Goal: Information Seeking & Learning: Compare options

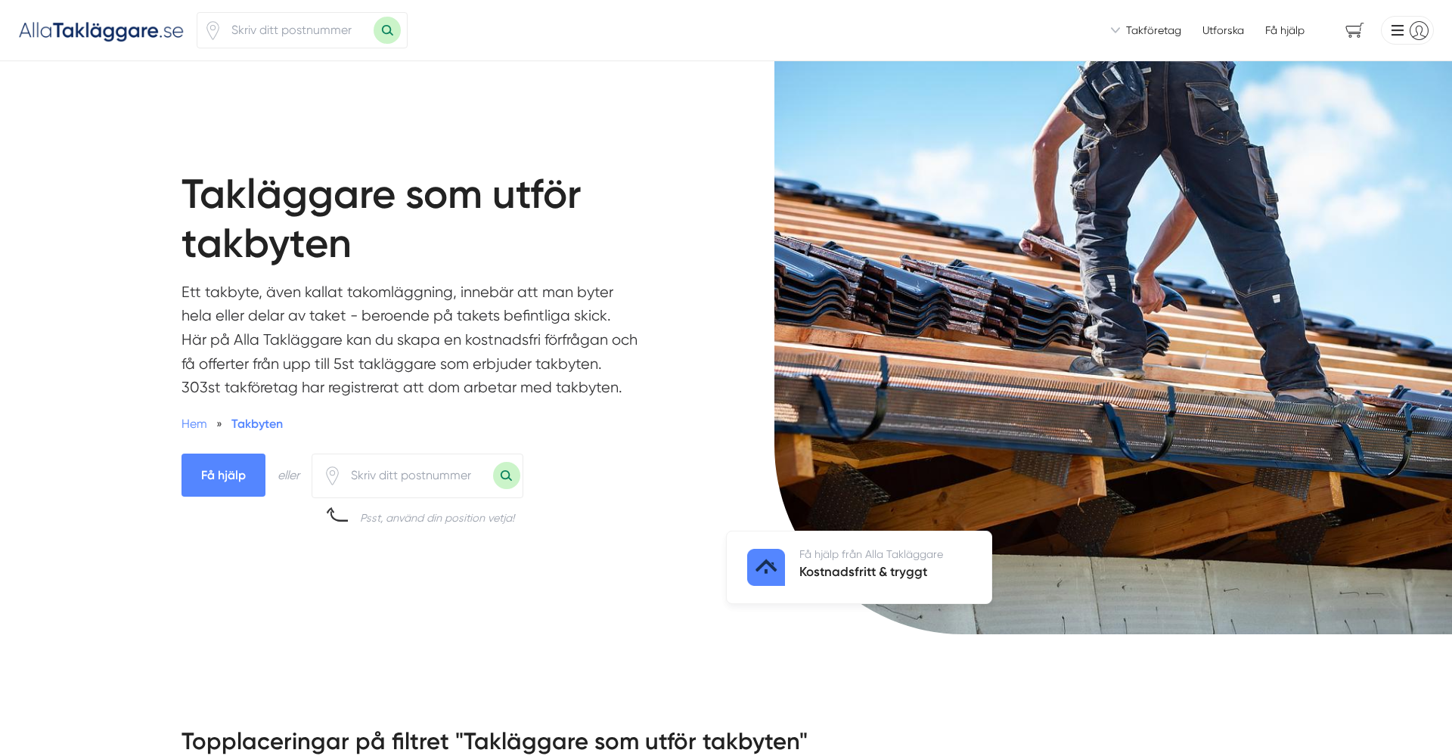
scroll to position [1213, 0]
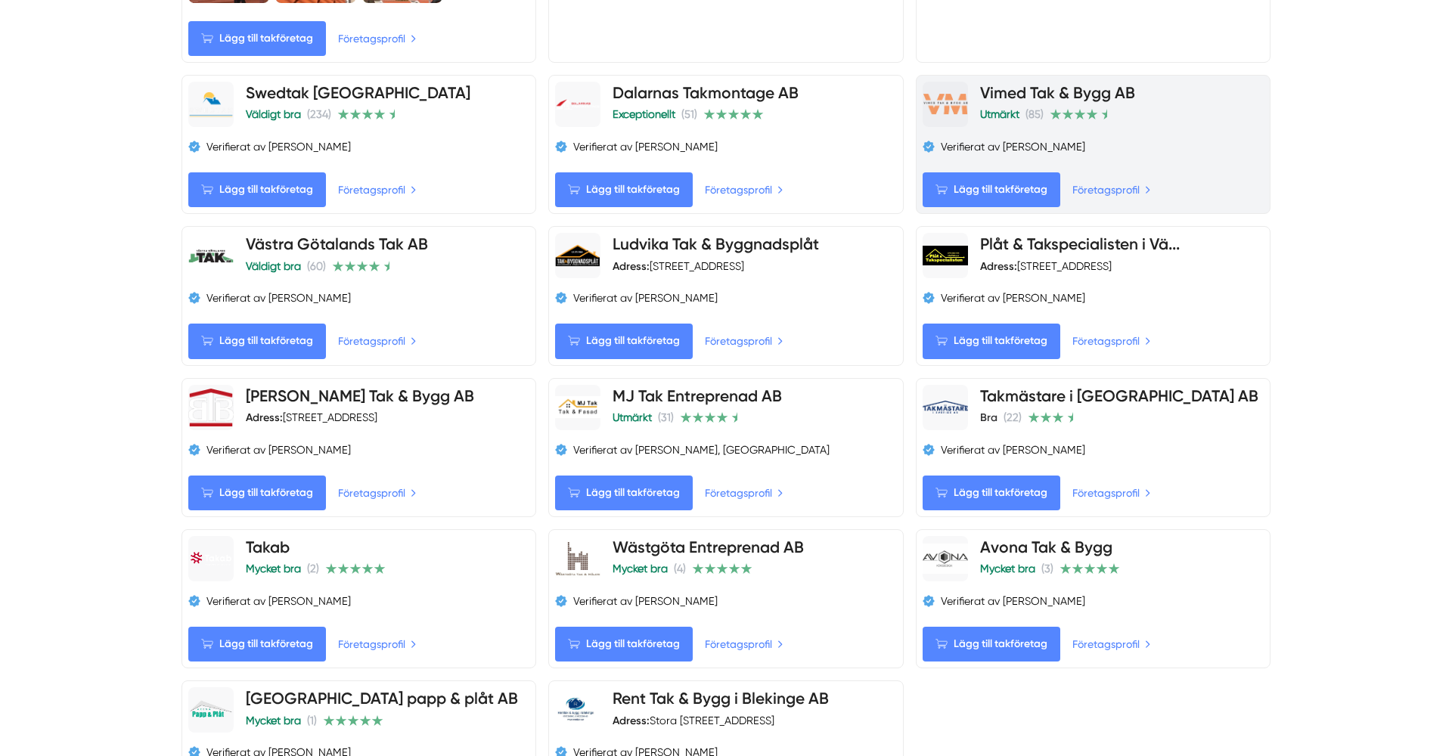
click at [1123, 89] on link "Vimed Tak & Bygg AB" at bounding box center [1057, 92] width 155 height 19
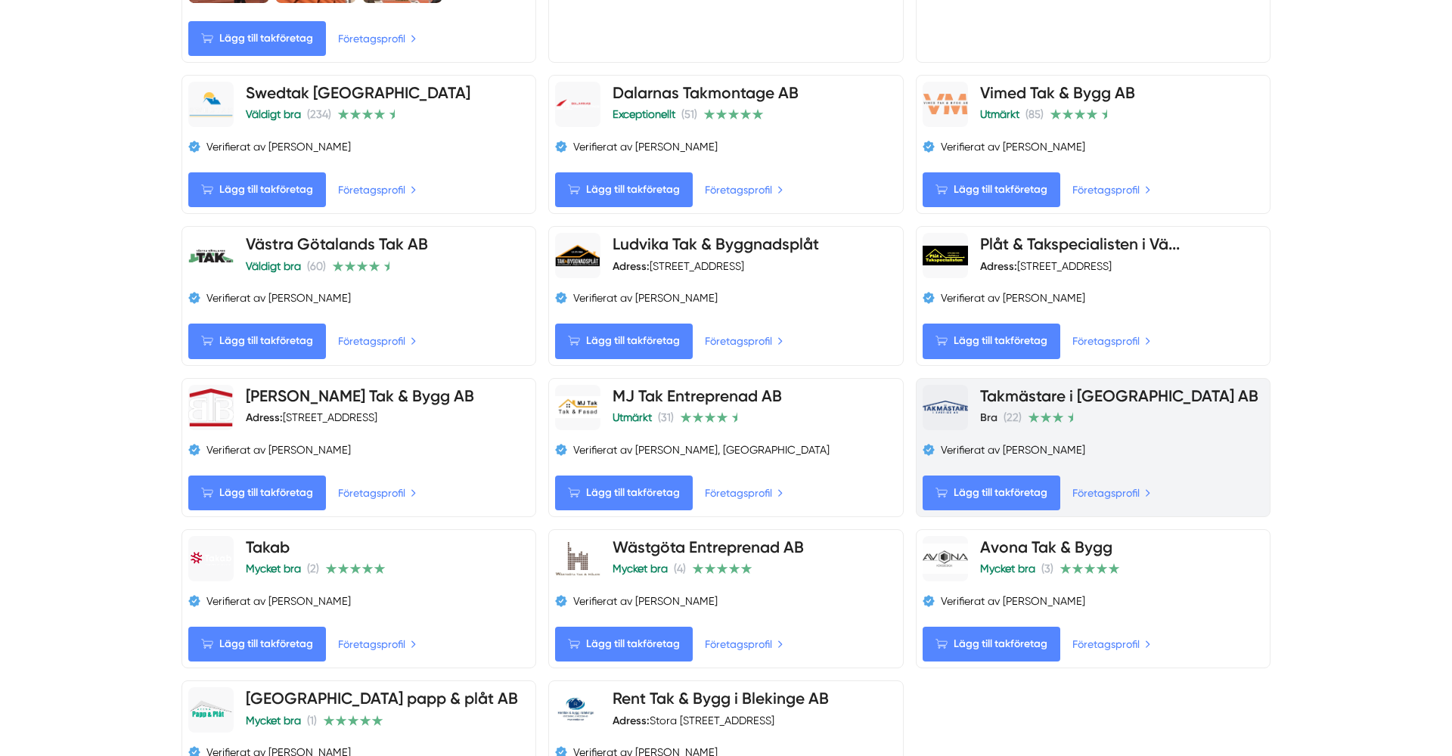
click at [1085, 404] on link "Takmästare i [GEOGRAPHIC_DATA] AB" at bounding box center [1119, 396] width 278 height 19
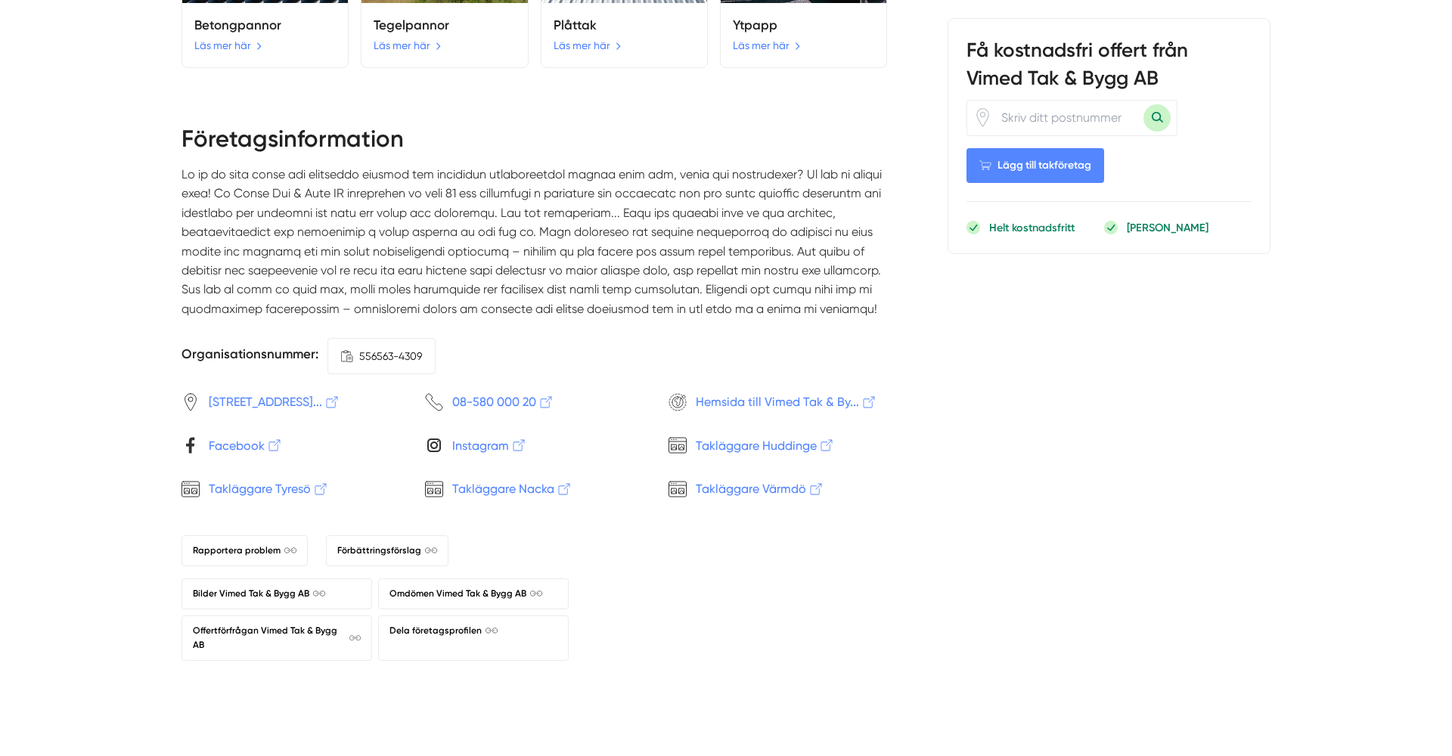
scroll to position [2821, 0]
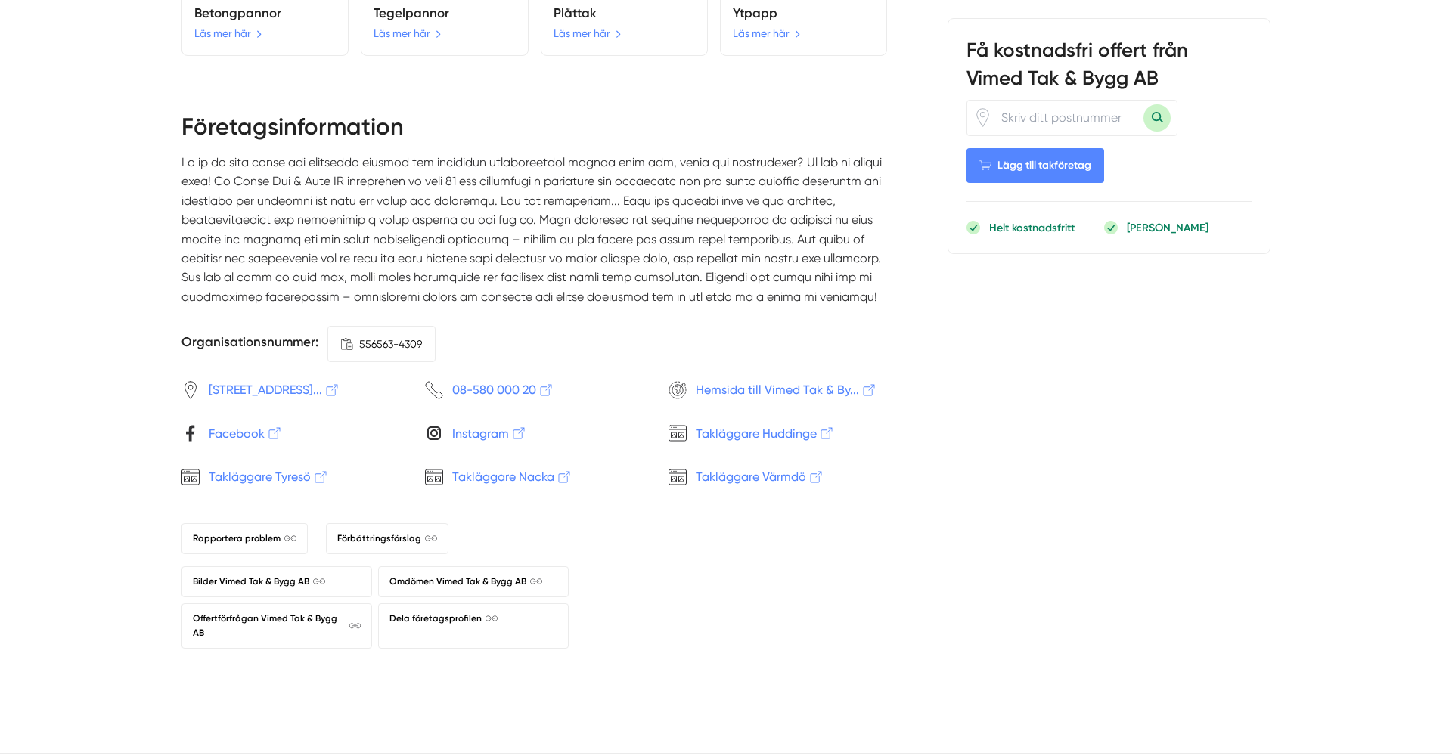
click at [759, 380] on span "Hemsida till Vimed Tak & By..." at bounding box center [787, 389] width 182 height 19
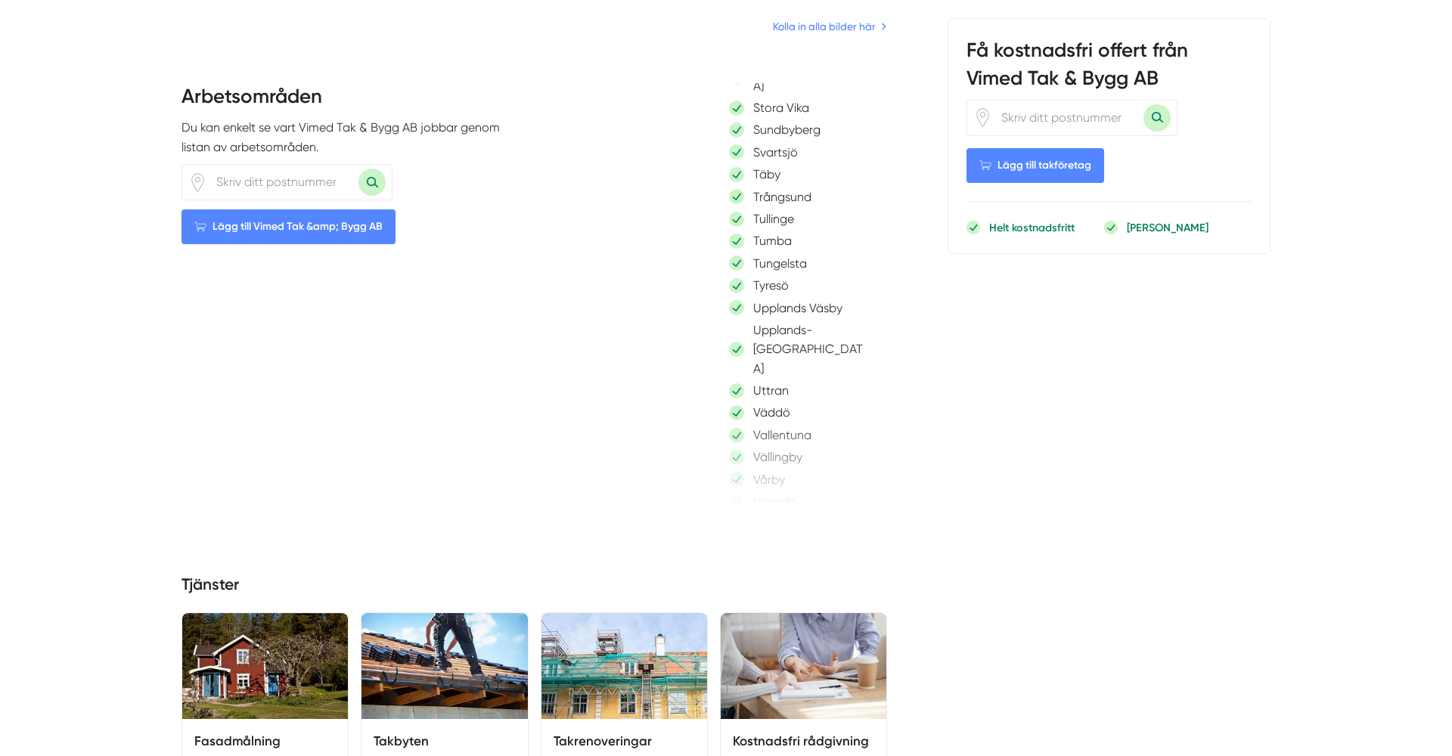
scroll to position [1650, 0]
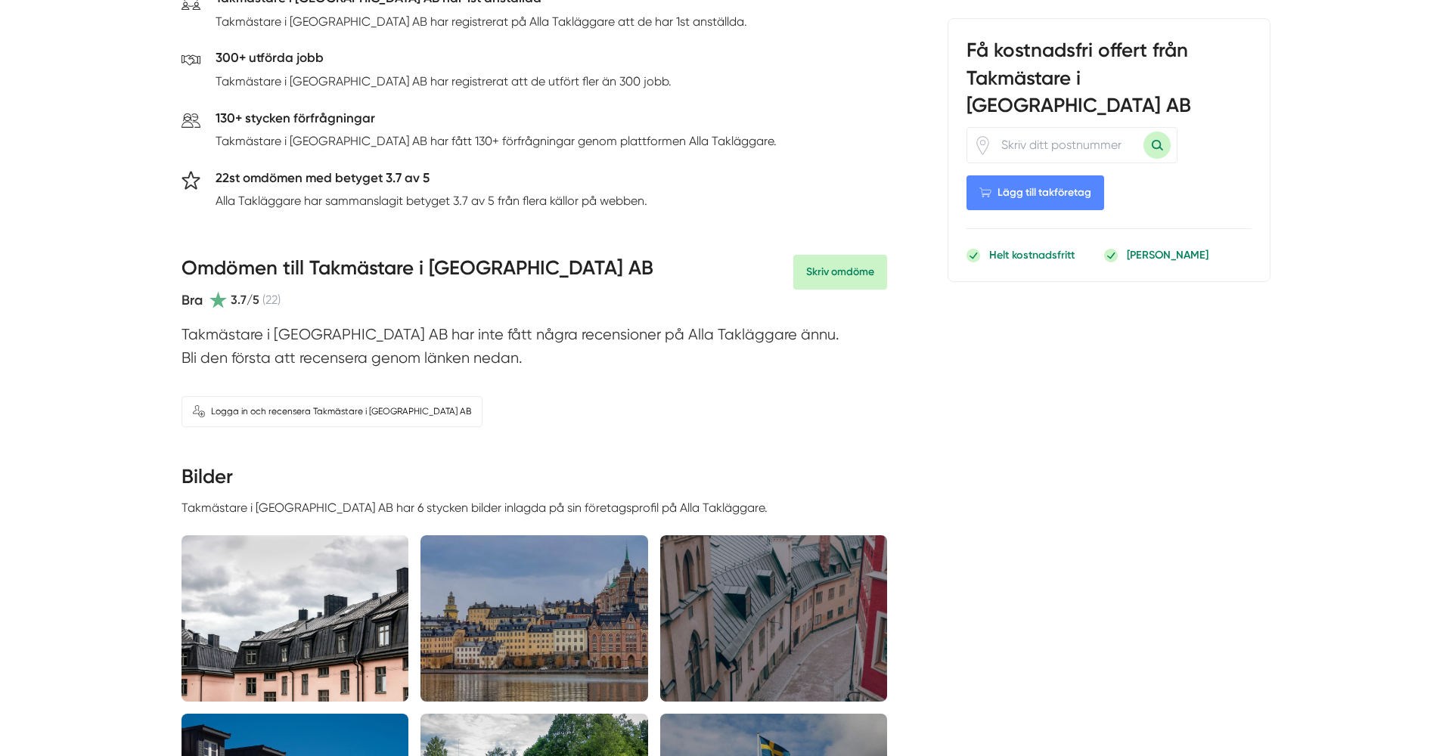
scroll to position [751, 0]
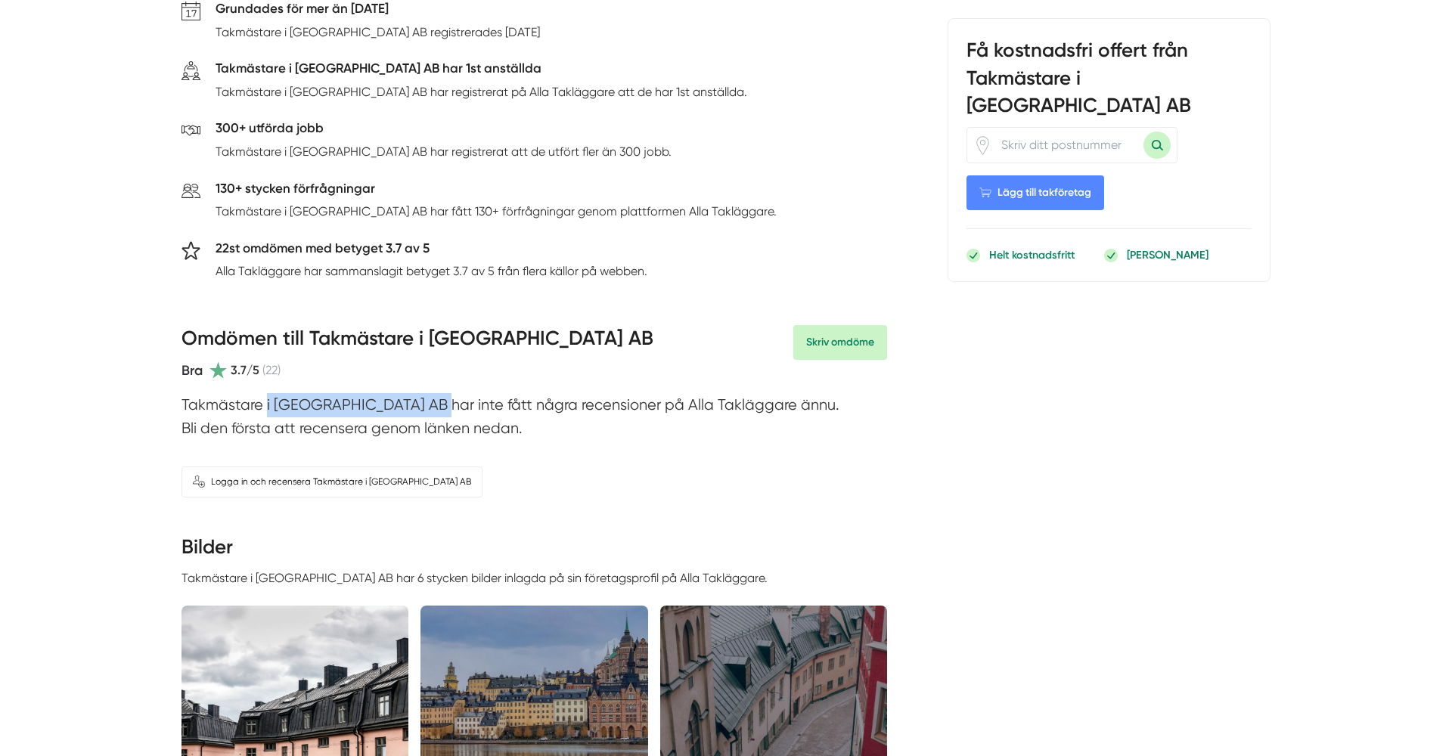
drag, startPoint x: 348, startPoint y: 390, endPoint x: 185, endPoint y: 400, distance: 163.7
click at [185, 400] on p "Takmästare i [GEOGRAPHIC_DATA] AB har inte fått några recensioner på Alla Taklä…" at bounding box center [535, 420] width 706 height 55
copy p "Takmästare i [GEOGRAPHIC_DATA] AB"
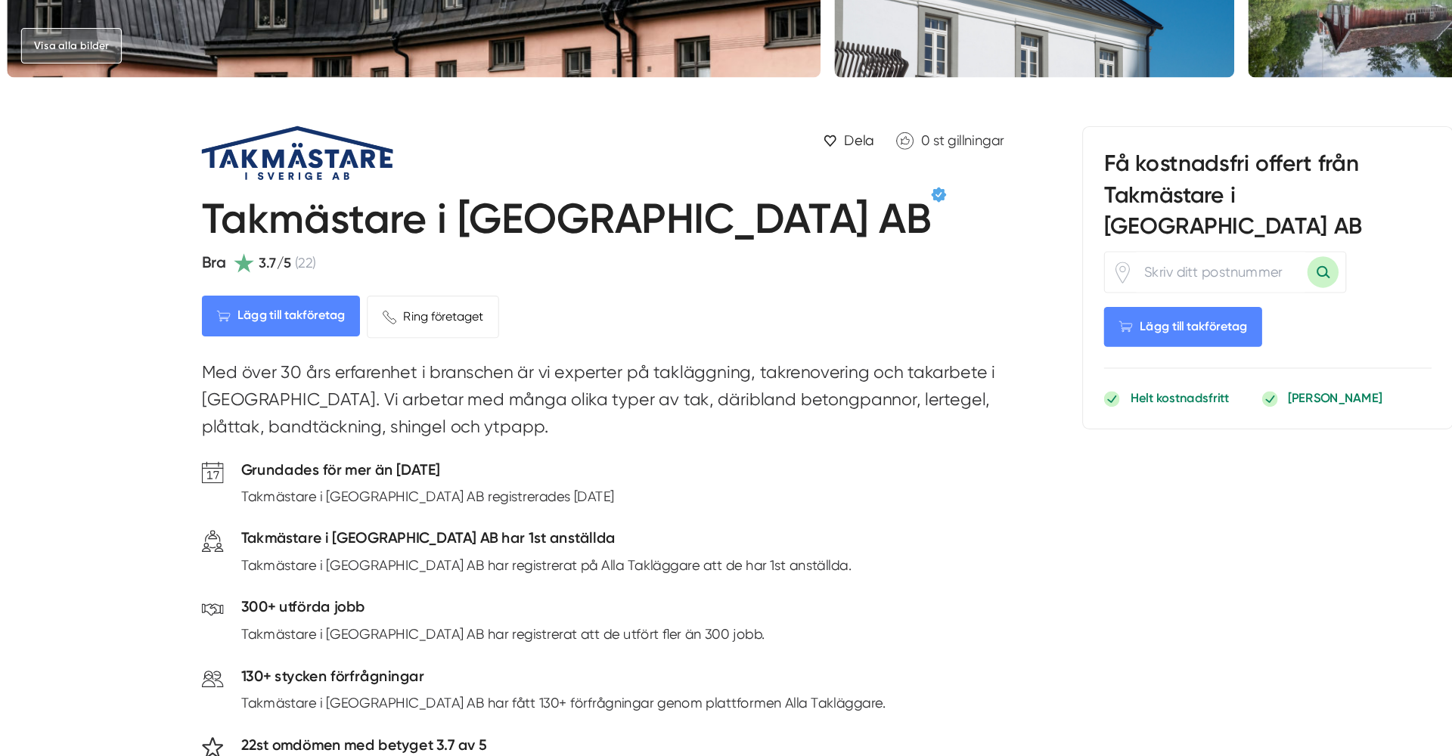
scroll to position [278, 0]
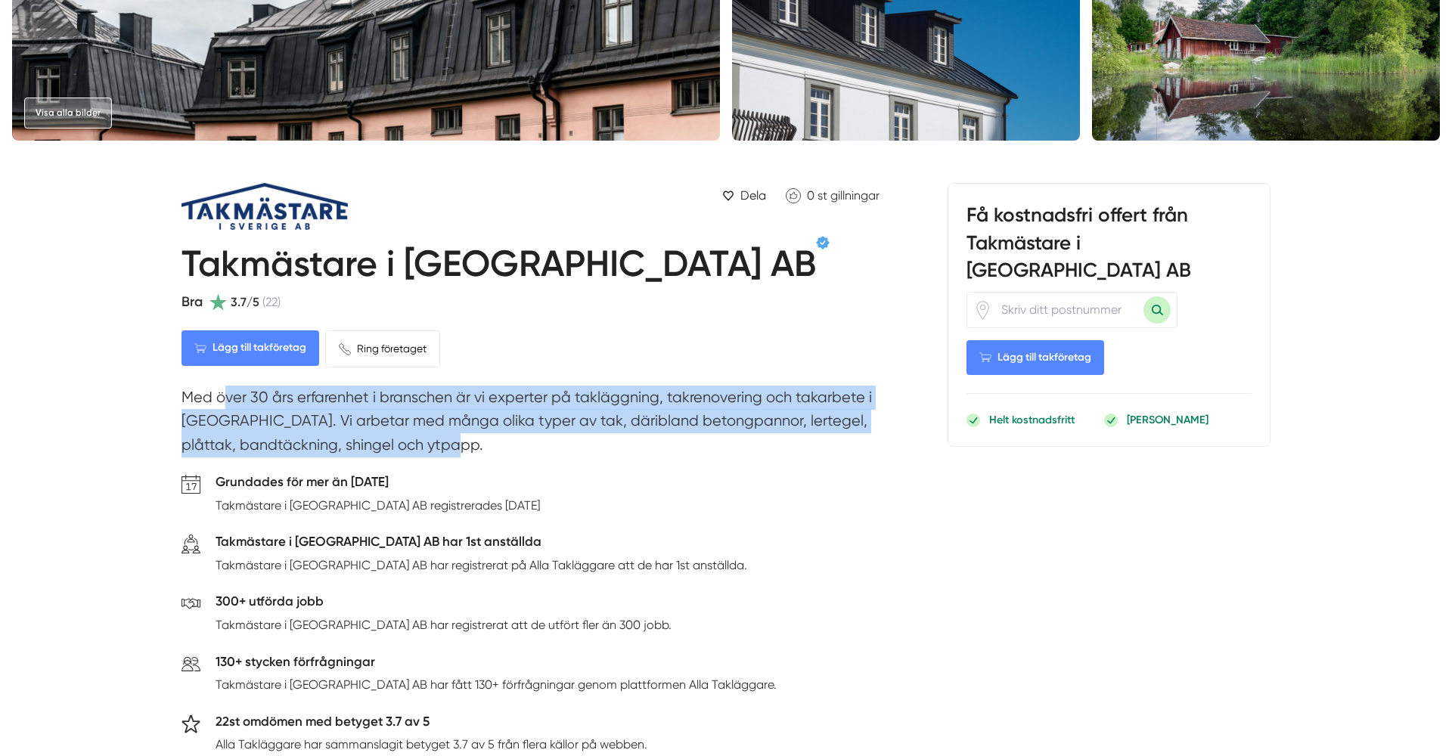
drag, startPoint x: 184, startPoint y: 396, endPoint x: 427, endPoint y: 446, distance: 248.5
click at [427, 446] on p "Med över 30 års erfarenhet i branschen är vi experter på takläggning, takrenove…" at bounding box center [535, 425] width 706 height 79
drag, startPoint x: 427, startPoint y: 446, endPoint x: 179, endPoint y: 397, distance: 252.8
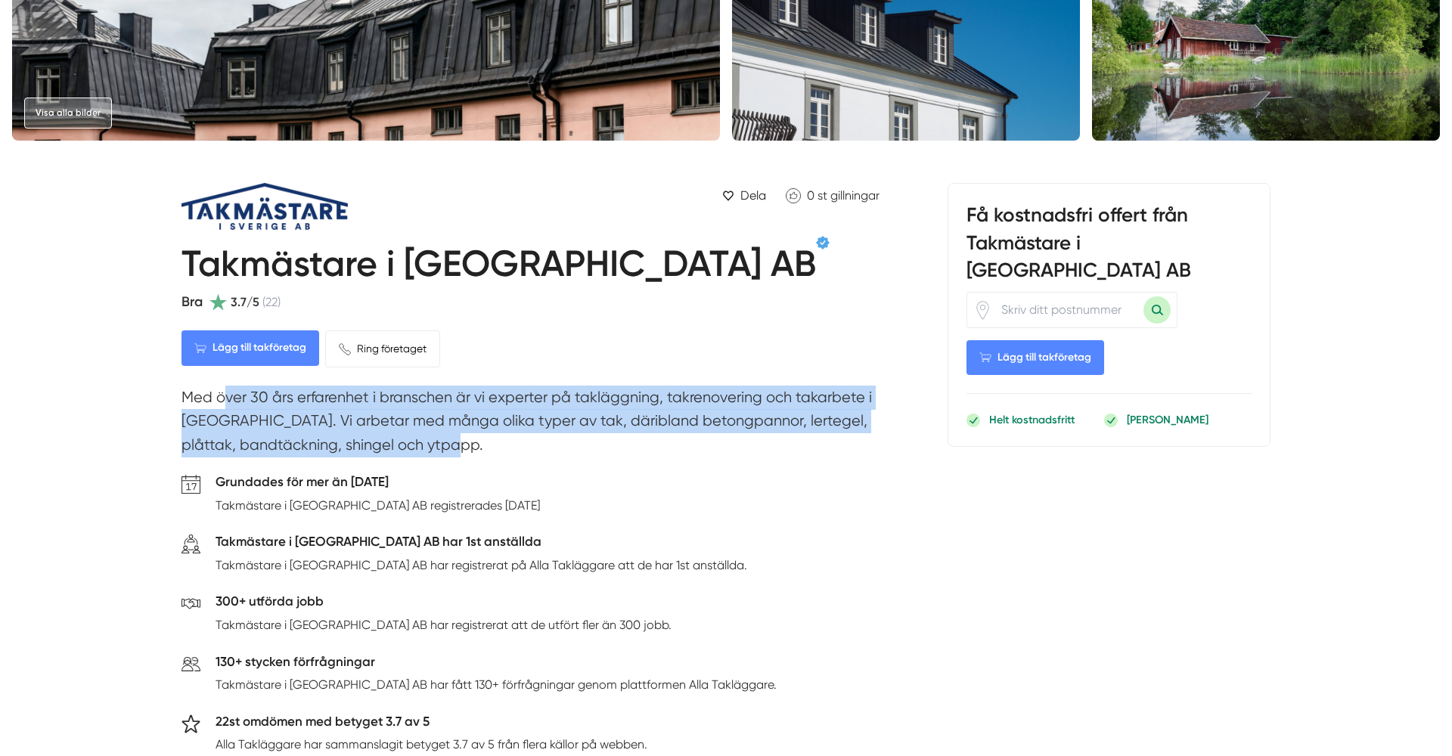
drag, startPoint x: 180, startPoint y: 397, endPoint x: 429, endPoint y: 446, distance: 253.7
click at [429, 446] on p "Med över 30 års erfarenhet i branschen är vi experter på takläggning, takrenove…" at bounding box center [535, 425] width 706 height 79
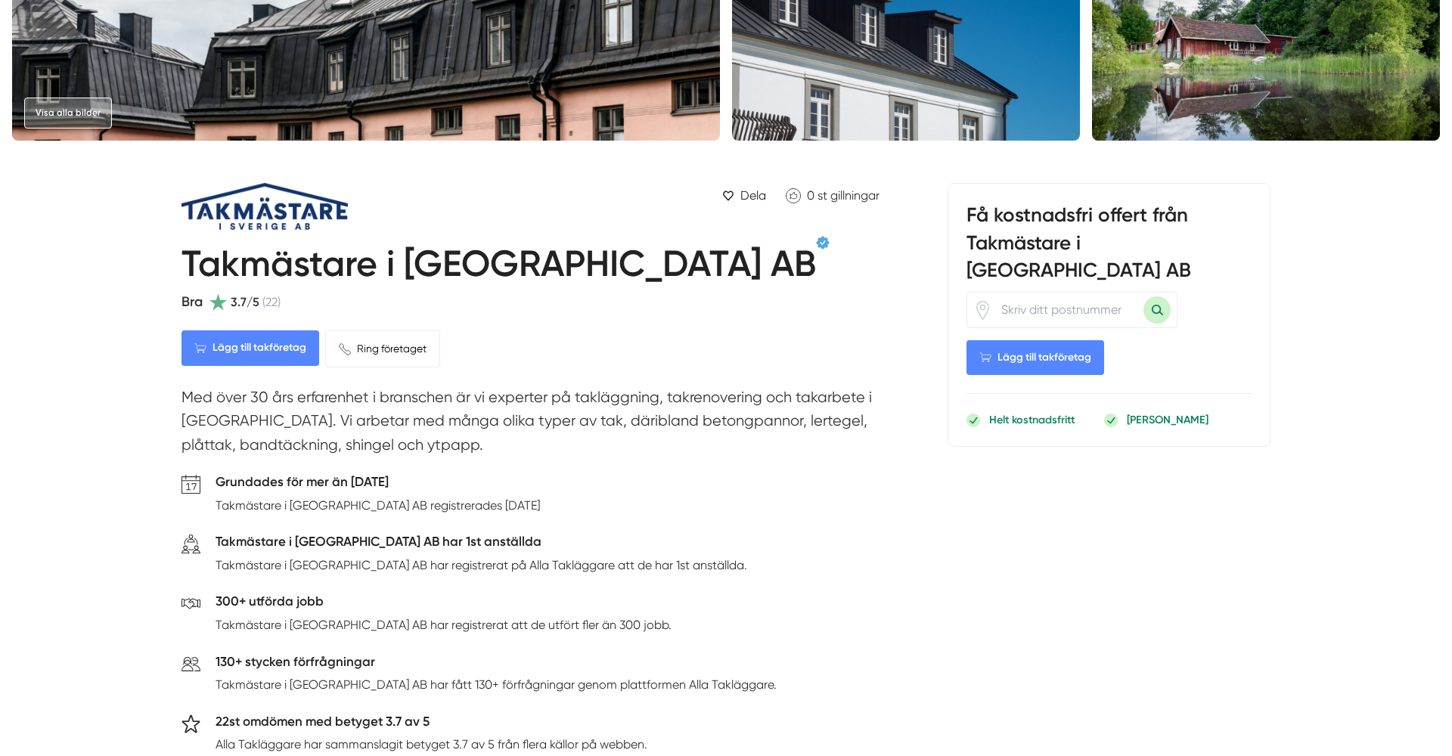
click at [429, 446] on p "Med över 30 års erfarenhet i branschen är vi experter på takläggning, takrenove…" at bounding box center [535, 425] width 706 height 79
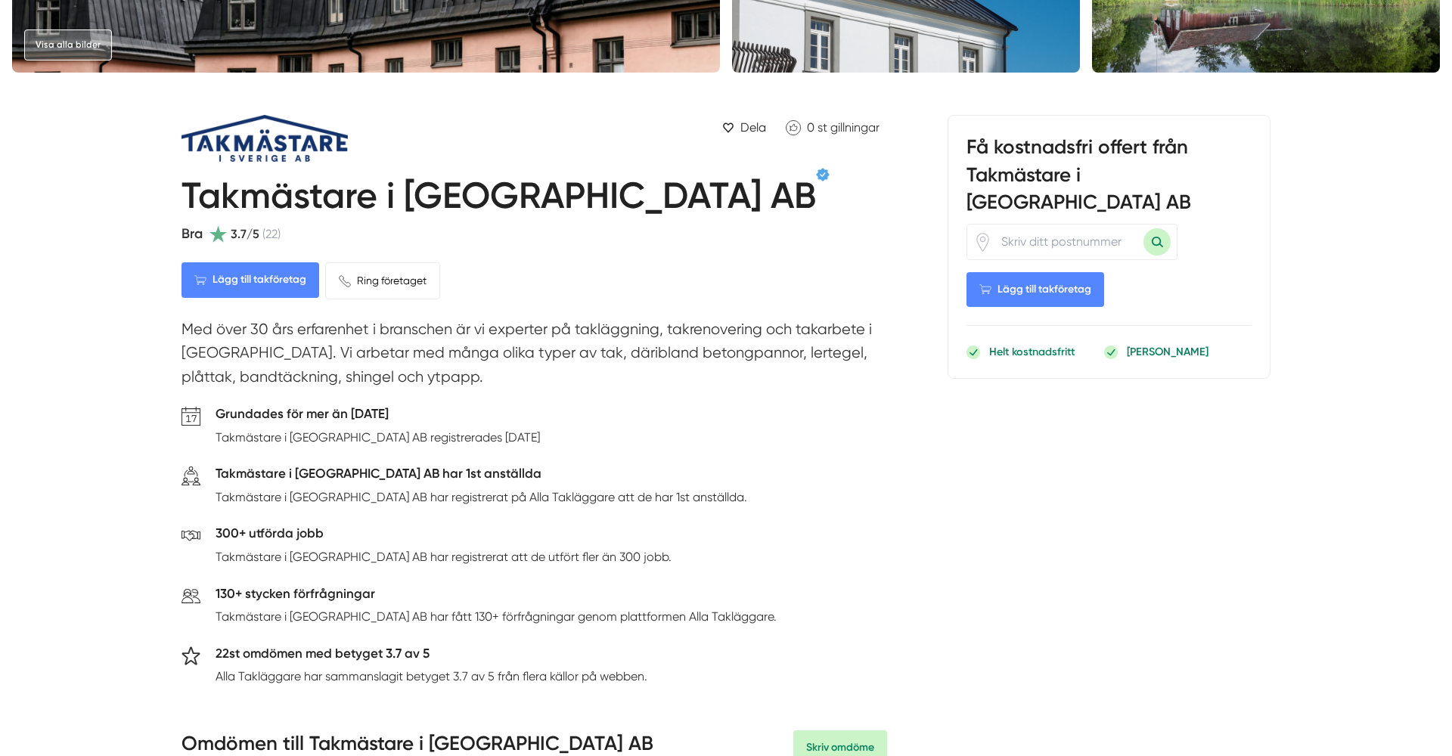
scroll to position [347, 0]
